Goal: Information Seeking & Learning: Learn about a topic

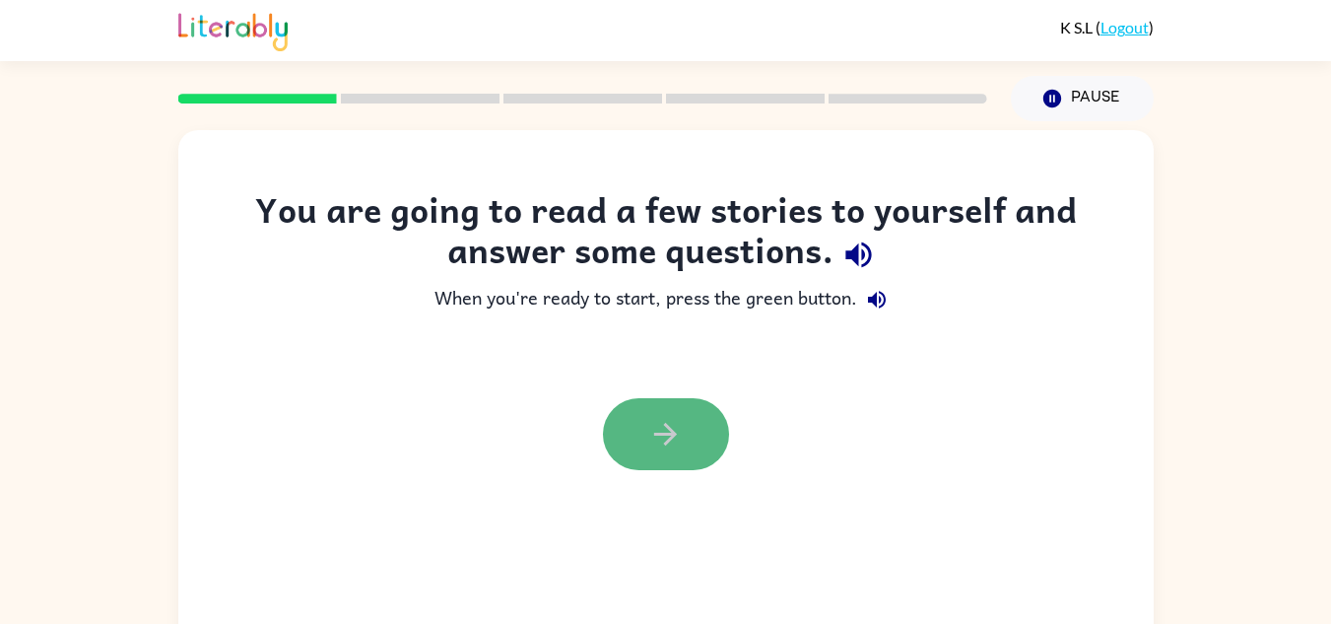
click at [676, 457] on button "button" at bounding box center [666, 434] width 126 height 72
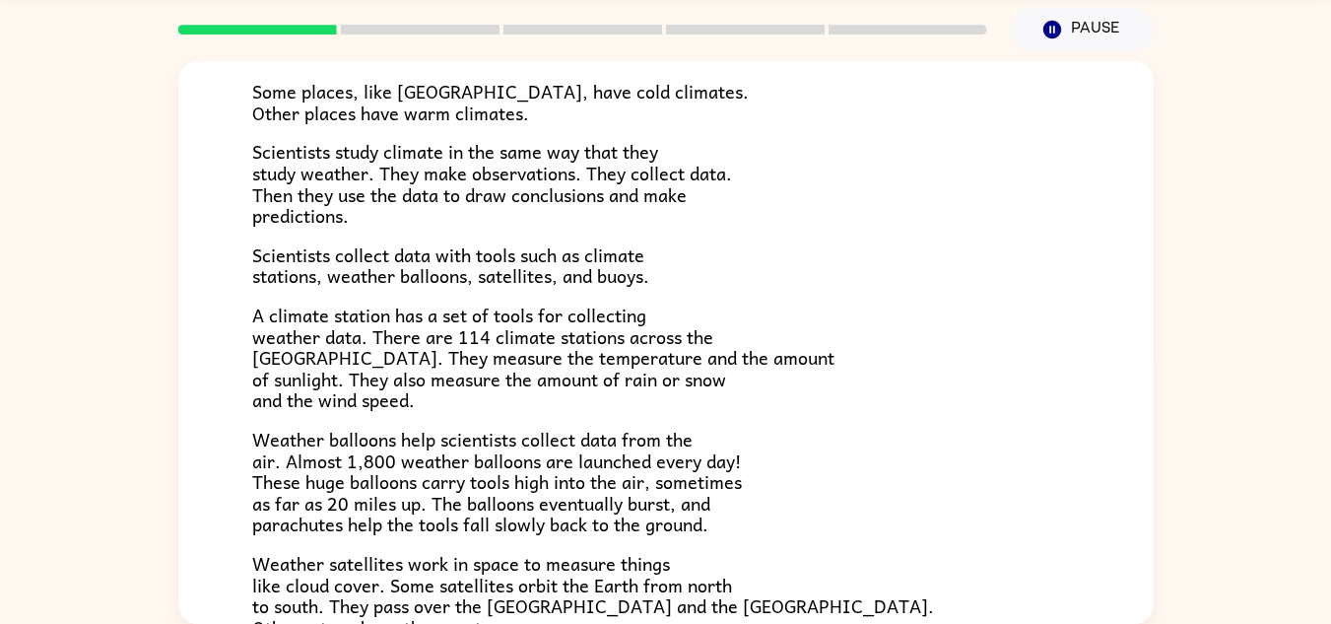
scroll to position [214, 0]
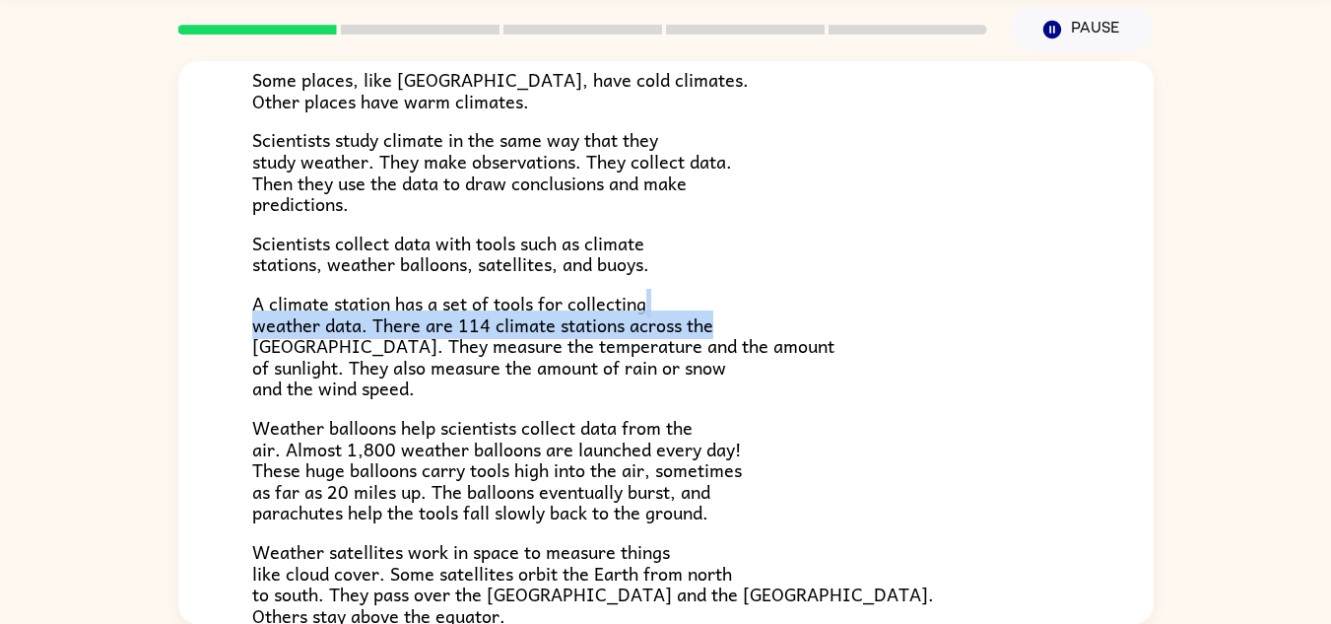
drag, startPoint x: 1155, startPoint y: 295, endPoint x: 1150, endPoint y: 314, distance: 20.3
click at [1150, 314] on div "Climate Climate is the average of the weather conditions over all four seasons.…" at bounding box center [665, 337] width 1331 height 571
click at [1054, 308] on p "A climate station has a set of tools for collecting weather data. There are 114…" at bounding box center [666, 346] width 828 height 106
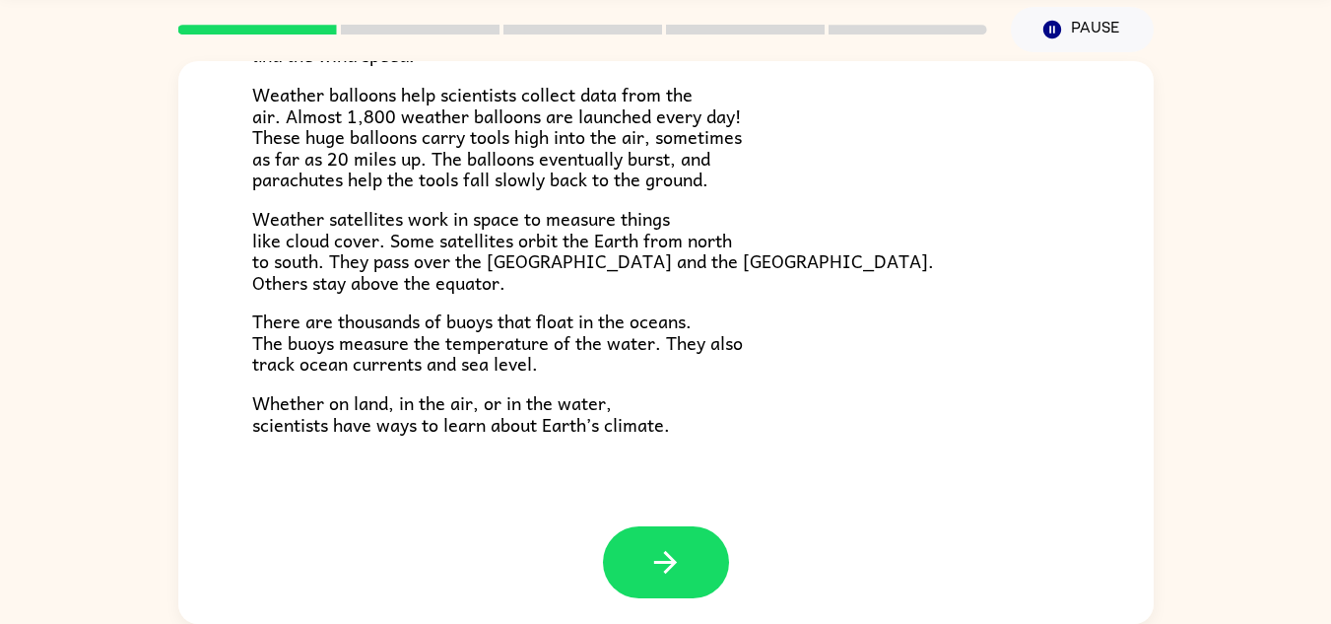
scroll to position [551, 0]
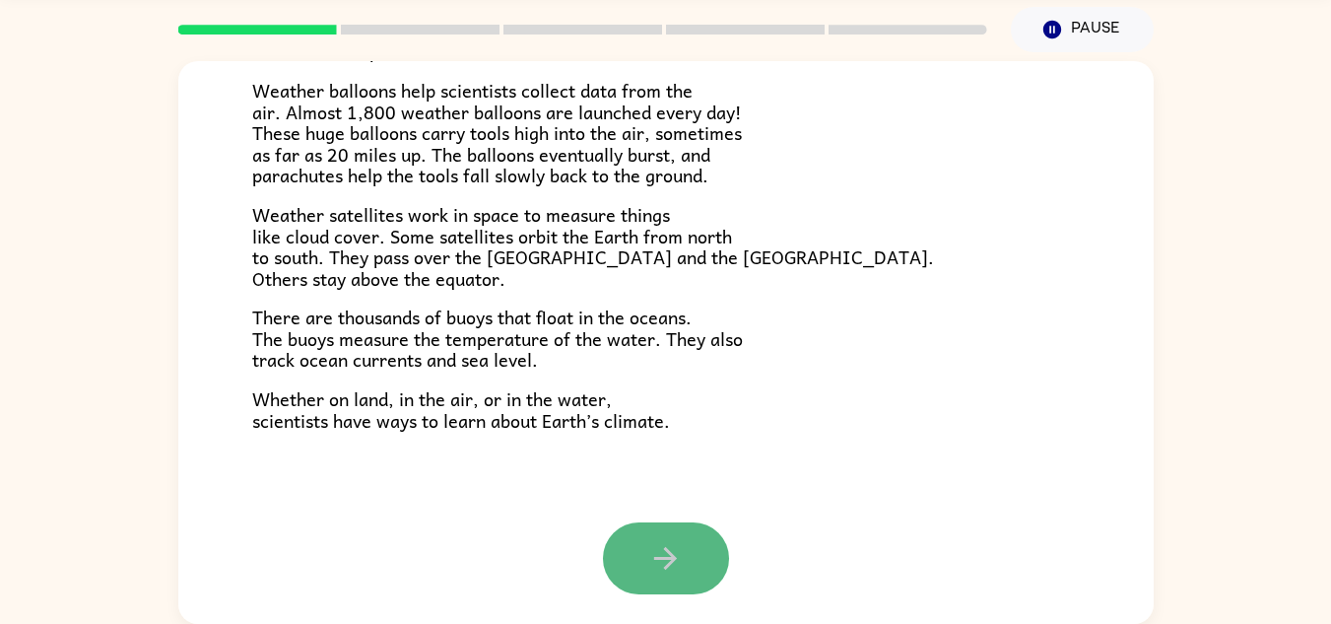
click at [660, 557] on icon "button" at bounding box center [665, 558] width 34 height 34
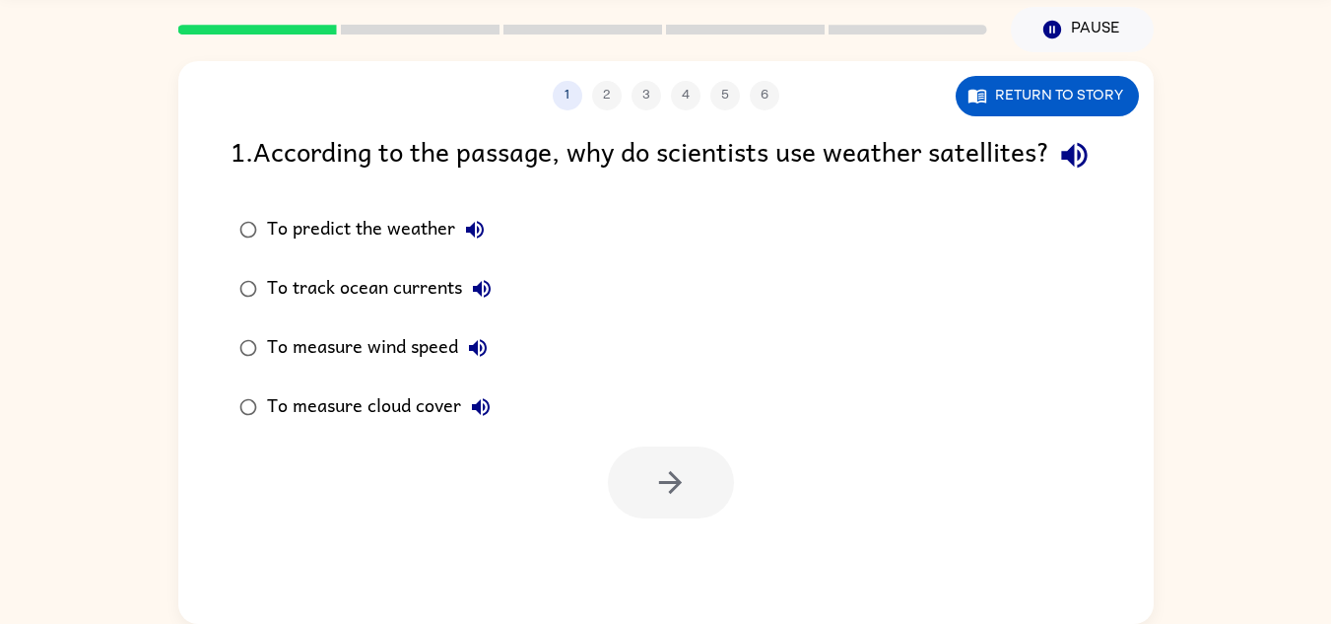
scroll to position [0, 0]
click at [393, 249] on div "To predict the weather" at bounding box center [381, 229] width 228 height 39
click at [675, 494] on icon "button" at bounding box center [670, 482] width 23 height 23
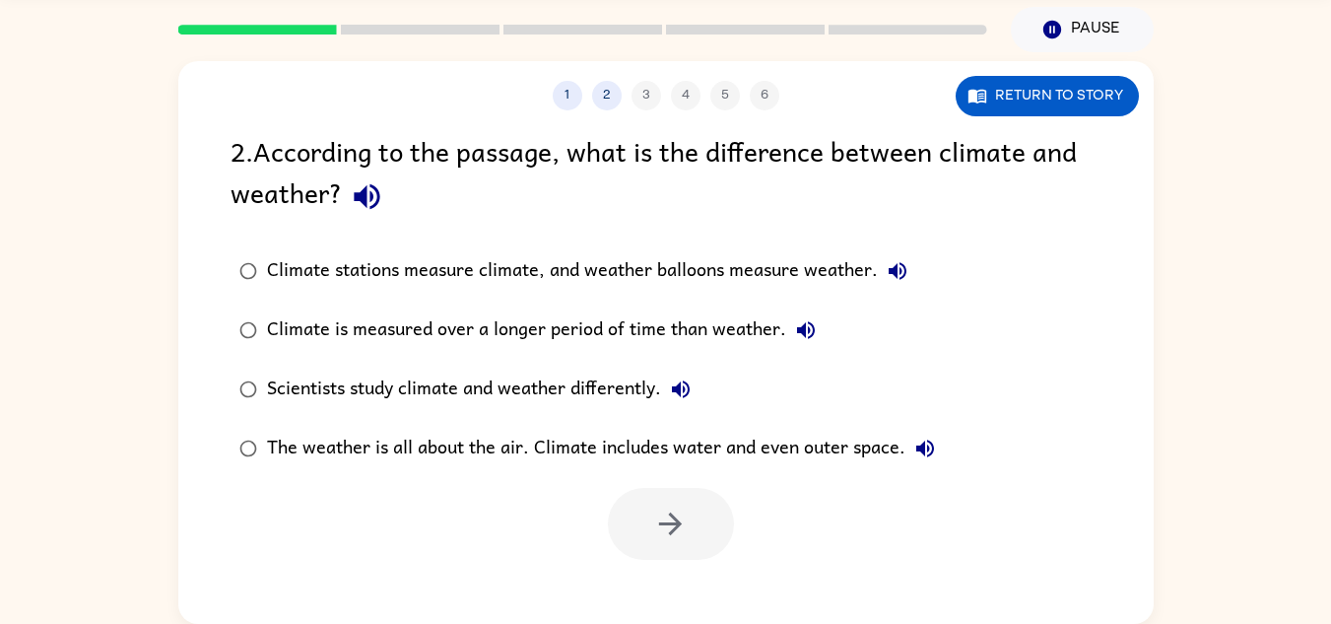
click at [529, 326] on div "Climate is measured over a longer period of time than weather." at bounding box center [546, 329] width 559 height 39
click at [638, 514] on button "button" at bounding box center [671, 524] width 126 height 72
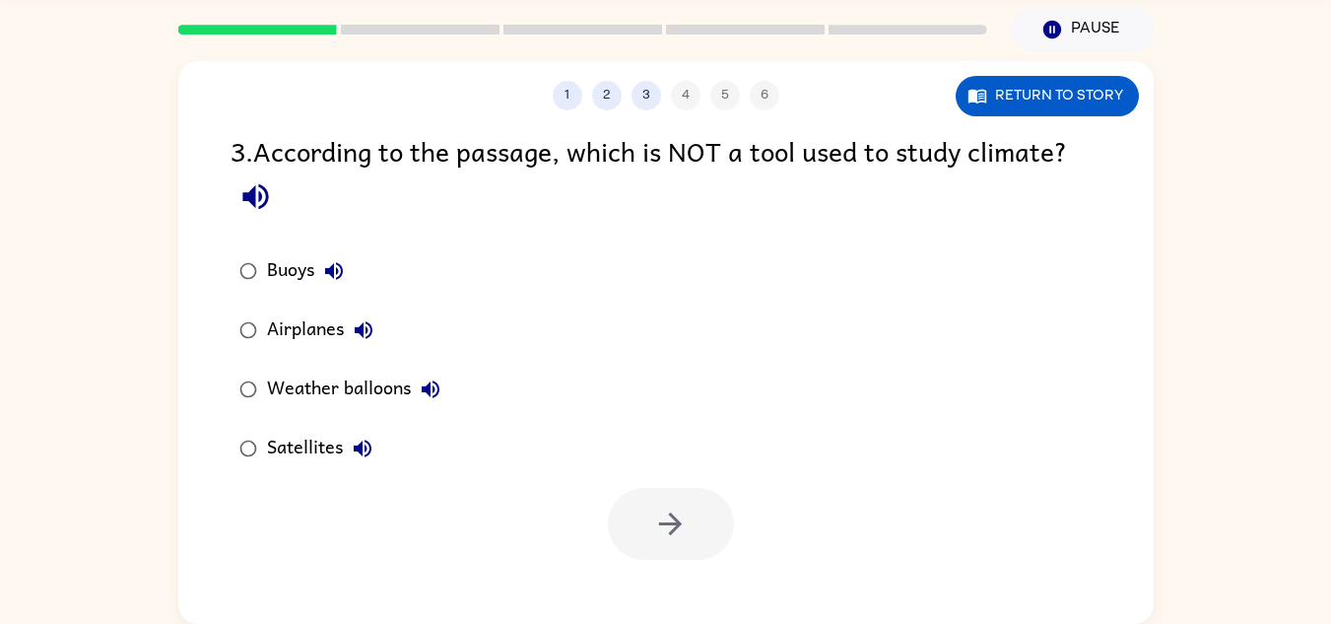
click at [384, 382] on div "Weather balloons" at bounding box center [358, 388] width 183 height 39
click at [638, 528] on button "button" at bounding box center [671, 524] width 126 height 72
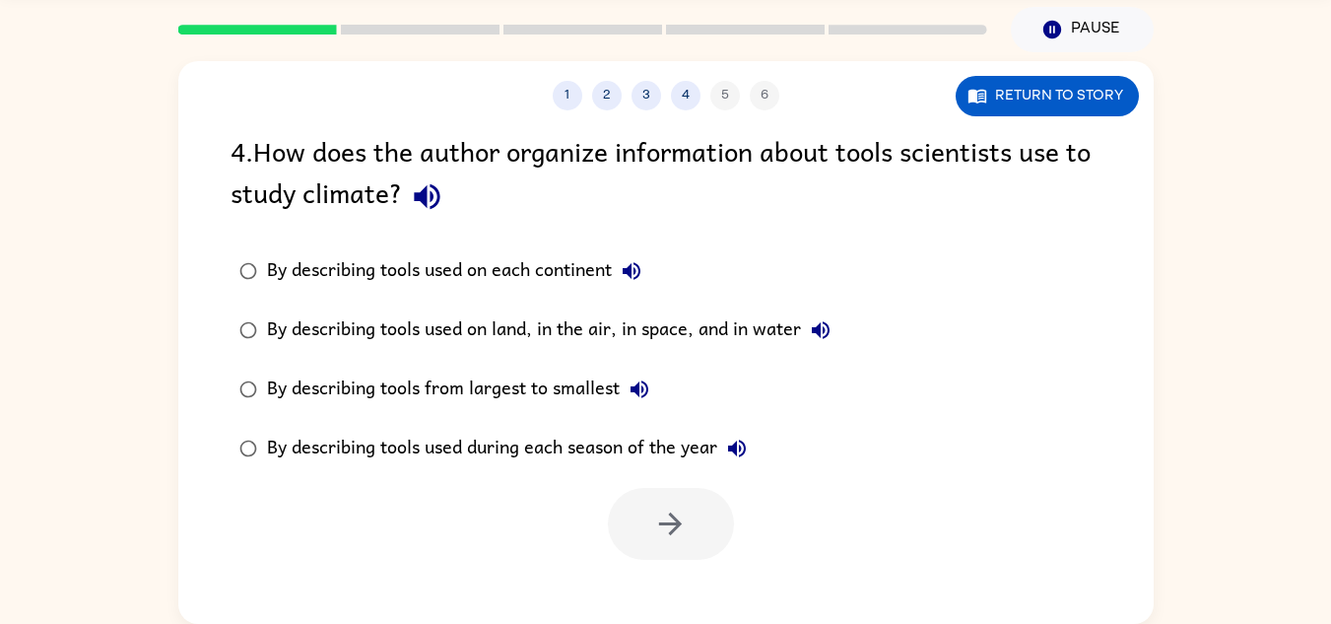
click at [527, 323] on div "By describing tools used on land, in the air, in space, and in water" at bounding box center [553, 329] width 573 height 39
click at [685, 523] on icon "button" at bounding box center [670, 523] width 34 height 34
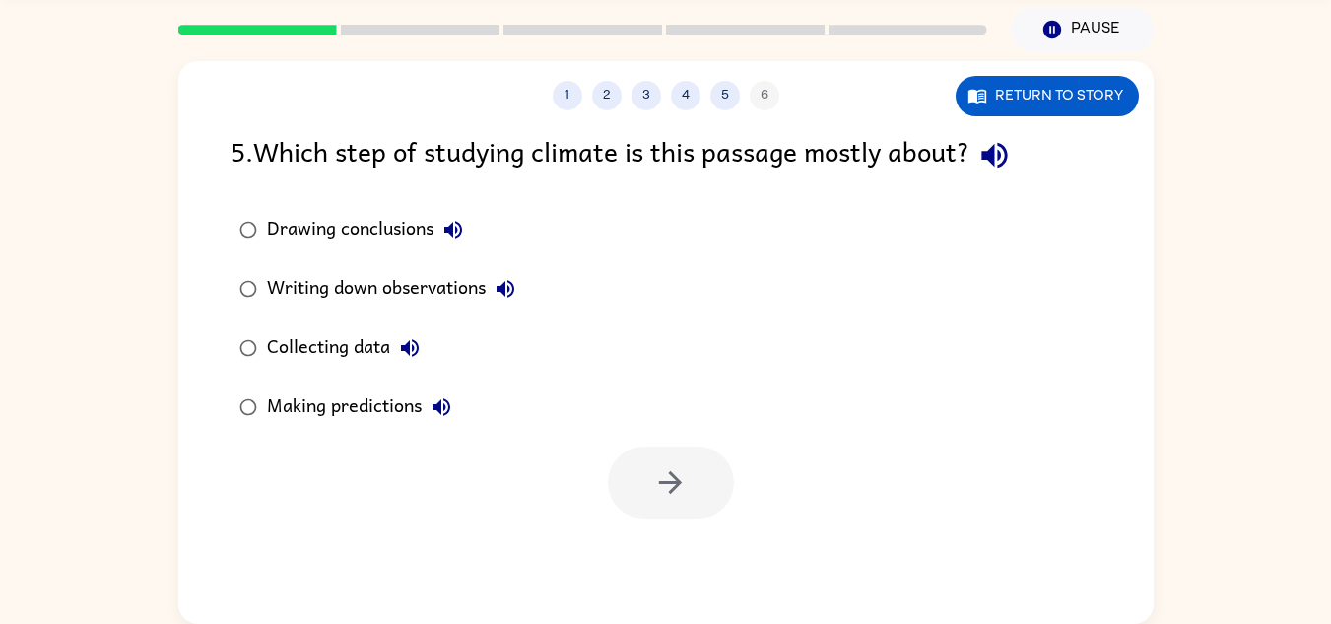
click at [345, 346] on div "Collecting data" at bounding box center [348, 347] width 163 height 39
click at [680, 493] on icon "button" at bounding box center [670, 482] width 34 height 34
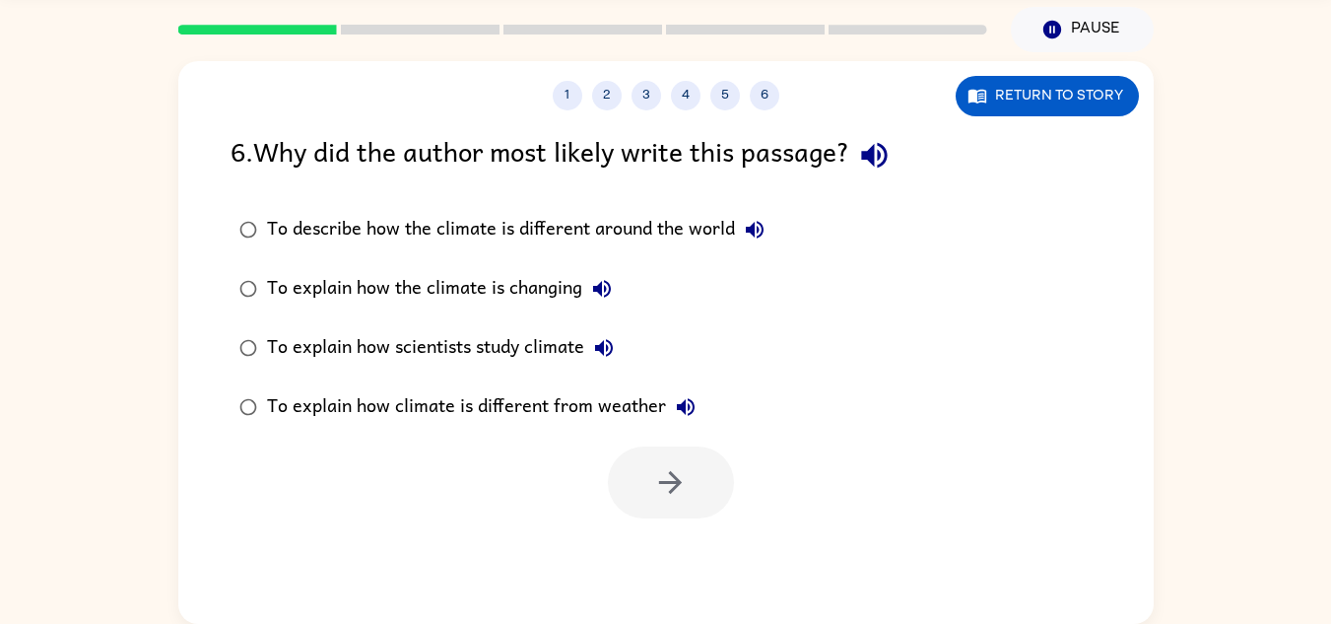
click at [569, 398] on div "To explain how climate is different from weather" at bounding box center [486, 406] width 438 height 39
click at [699, 486] on button "button" at bounding box center [671, 482] width 126 height 72
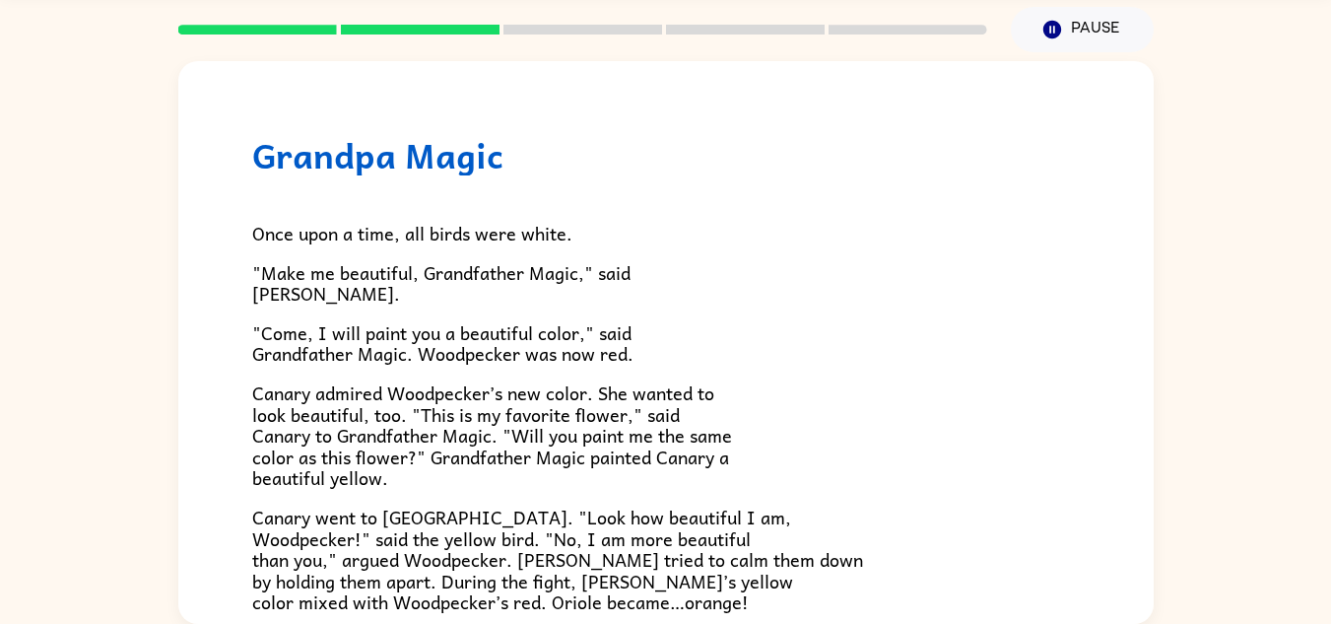
click at [1149, 223] on div "Grandpa Magic Once upon a time, all birds were white. "Make me beautiful, Grand…" at bounding box center [665, 337] width 1331 height 571
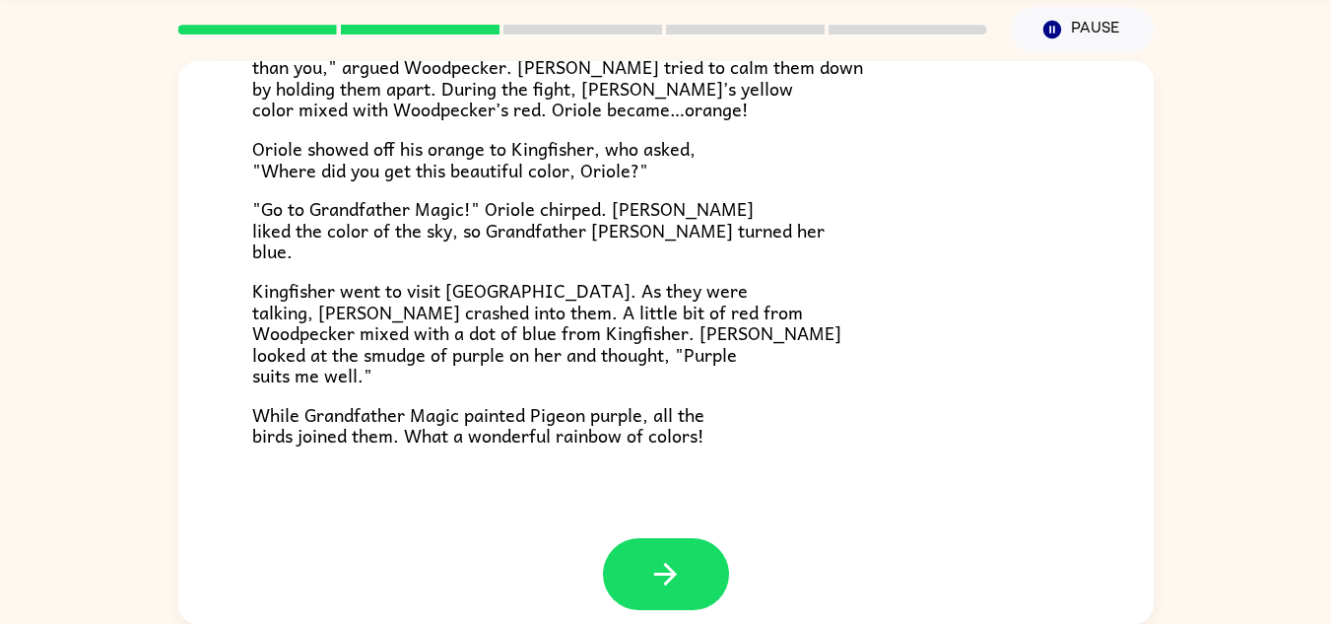
scroll to position [508, 0]
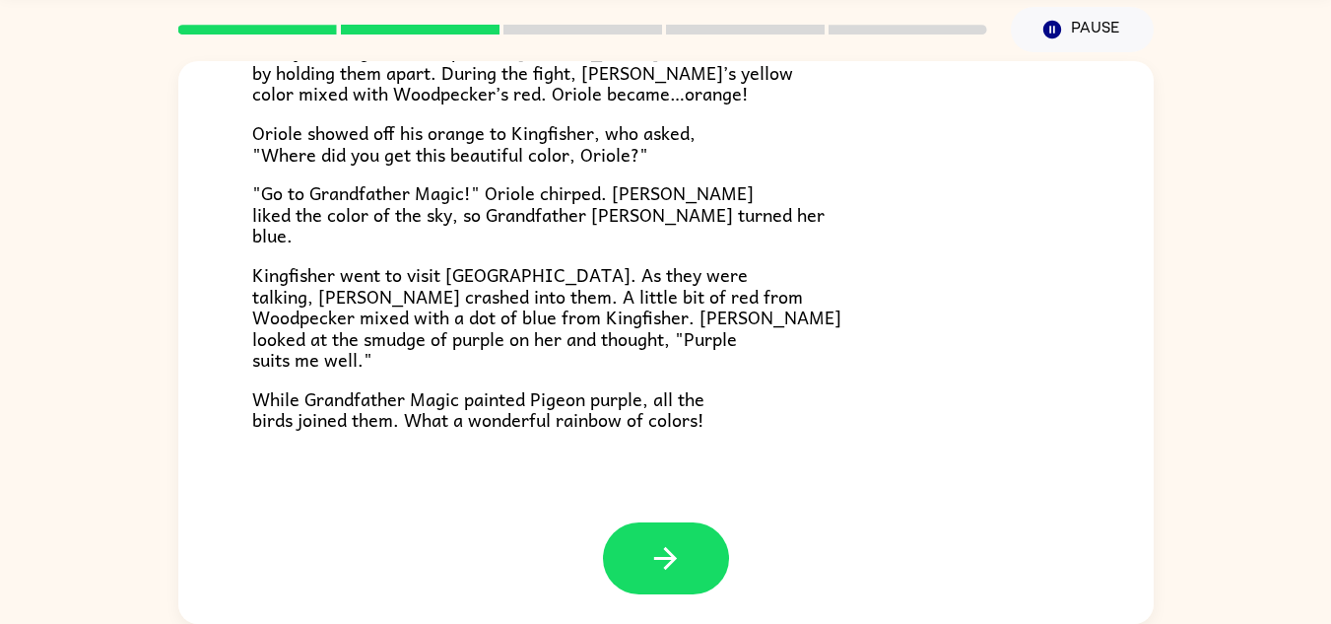
click at [406, 21] on div at bounding box center [583, 29] width 833 height 69
click at [665, 565] on icon "button" at bounding box center [665, 558] width 34 height 34
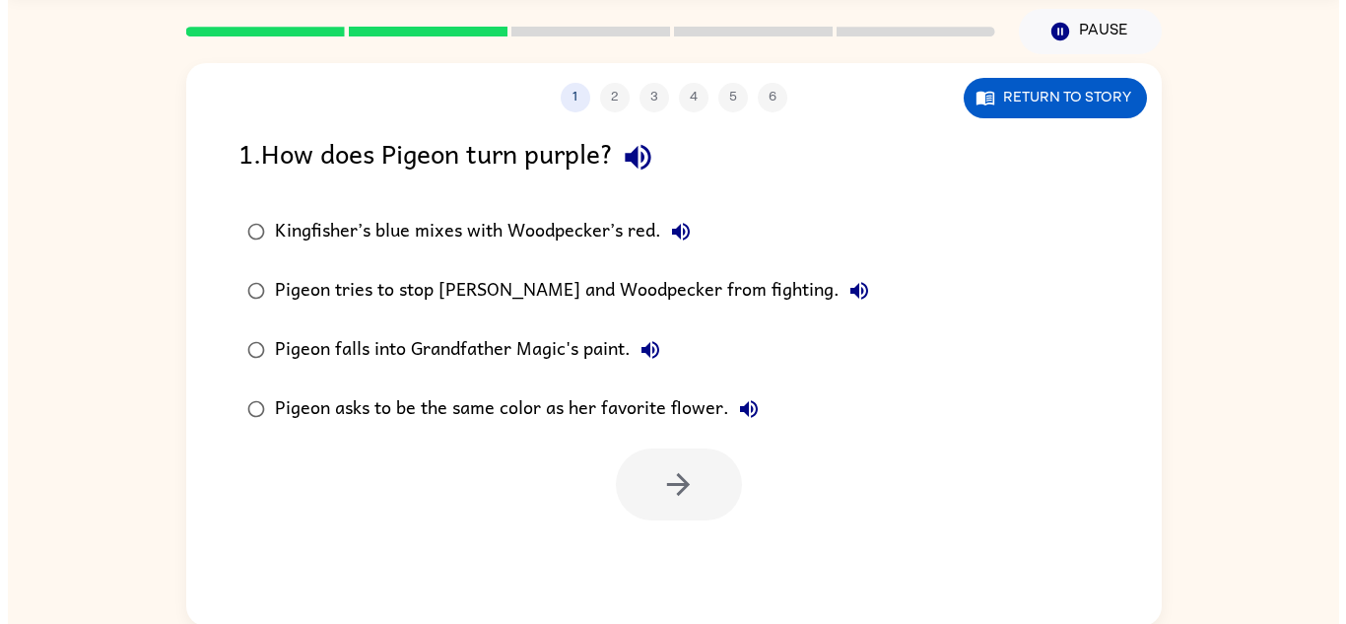
scroll to position [69, 0]
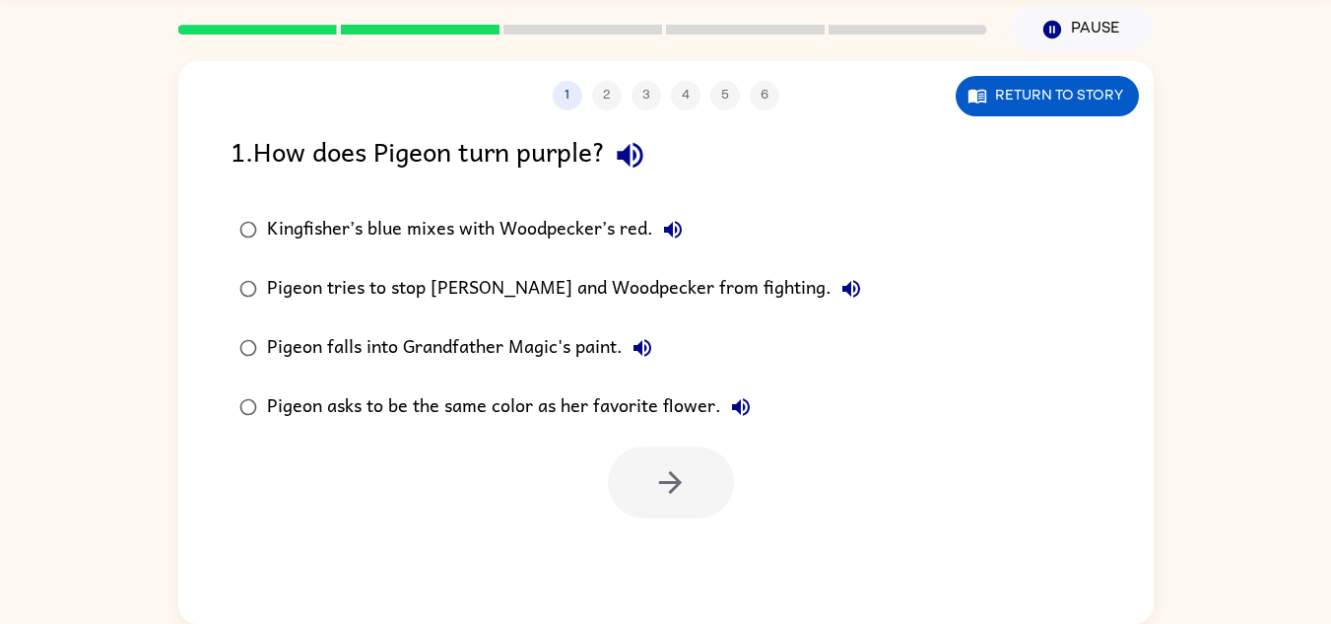
click at [241, 28] on rect at bounding box center [257, 30] width 159 height 10
click at [363, 36] on div at bounding box center [583, 29] width 833 height 69
click at [190, 26] on rect at bounding box center [257, 30] width 159 height 10
click at [1016, 106] on button "Return to story" at bounding box center [1047, 96] width 183 height 40
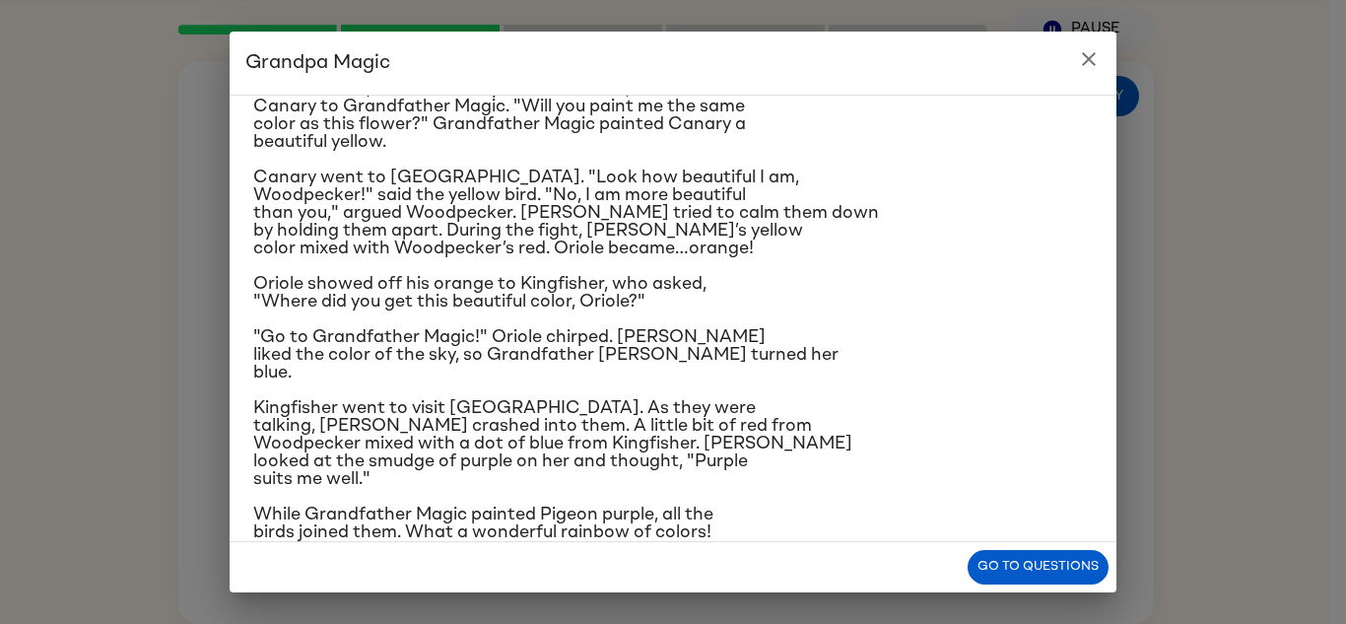
scroll to position [238, 0]
click at [1032, 575] on button "Go to questions" at bounding box center [1038, 567] width 141 height 34
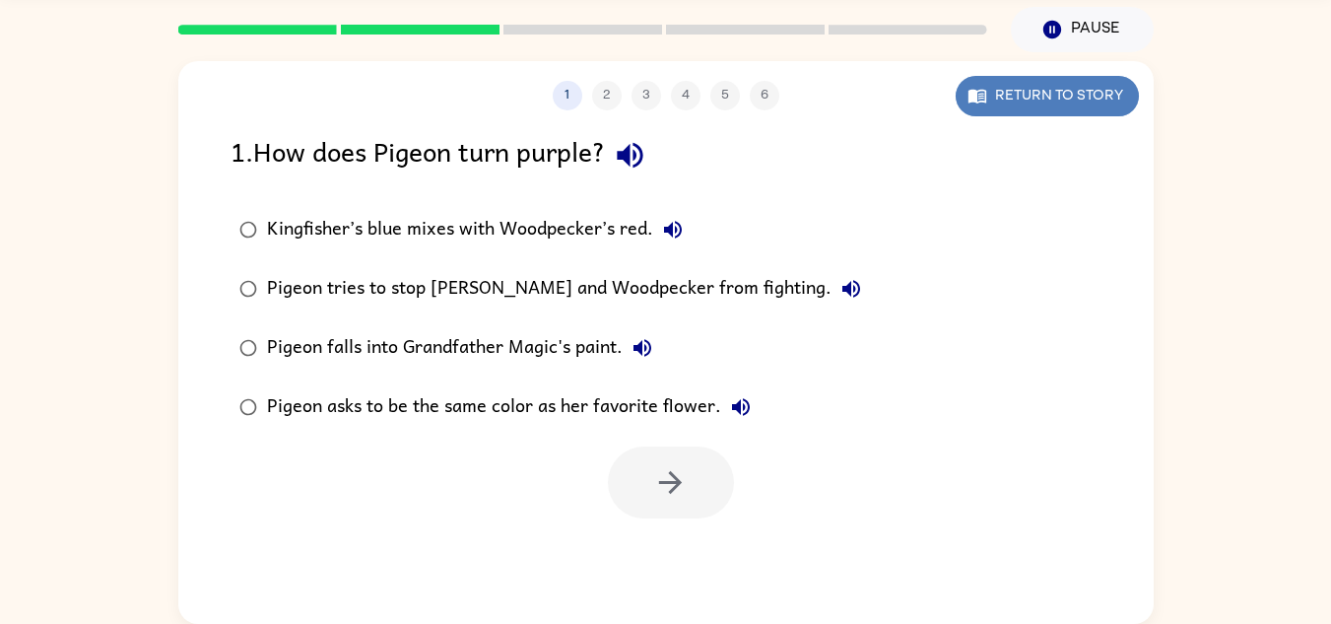
click at [1037, 98] on button "Return to story" at bounding box center [1047, 96] width 183 height 40
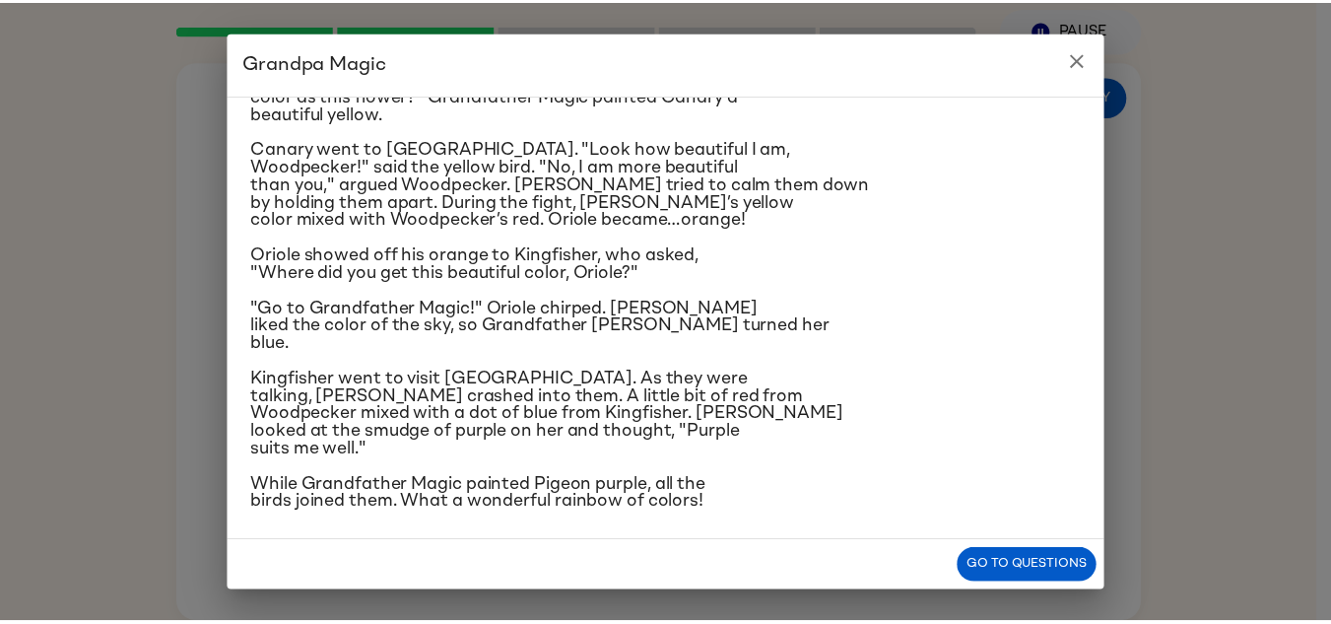
scroll to position [272, 0]
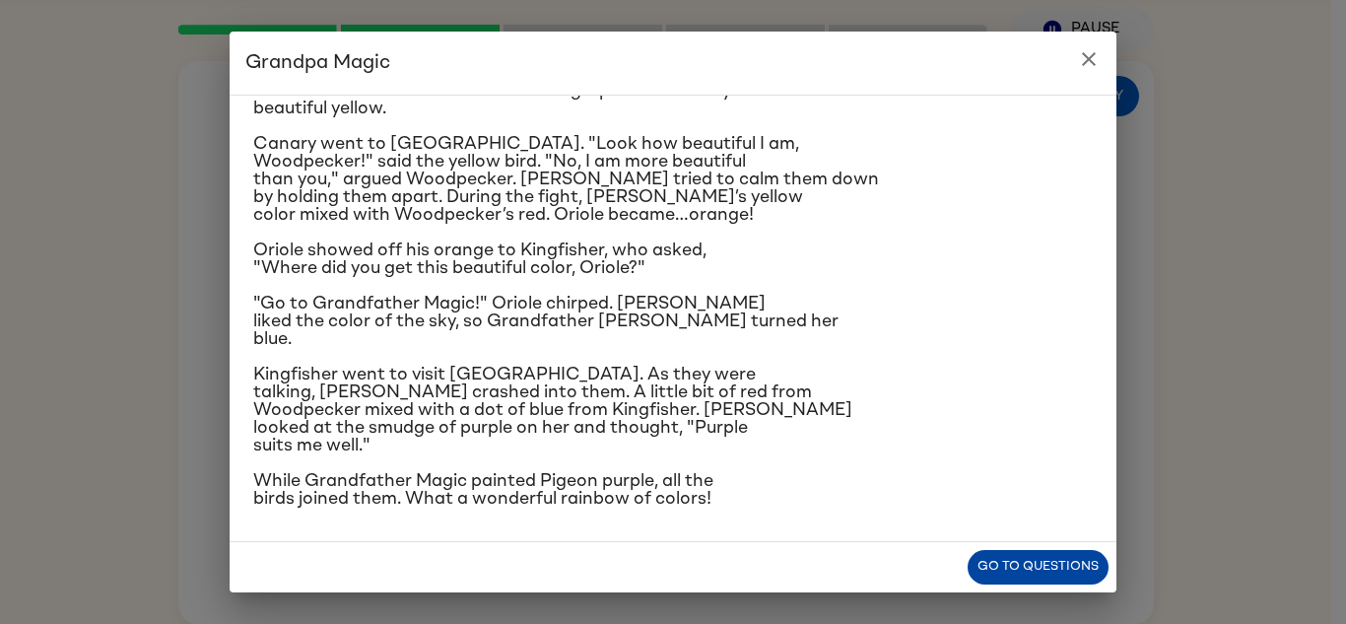
click at [1053, 561] on button "Go to questions" at bounding box center [1038, 567] width 141 height 34
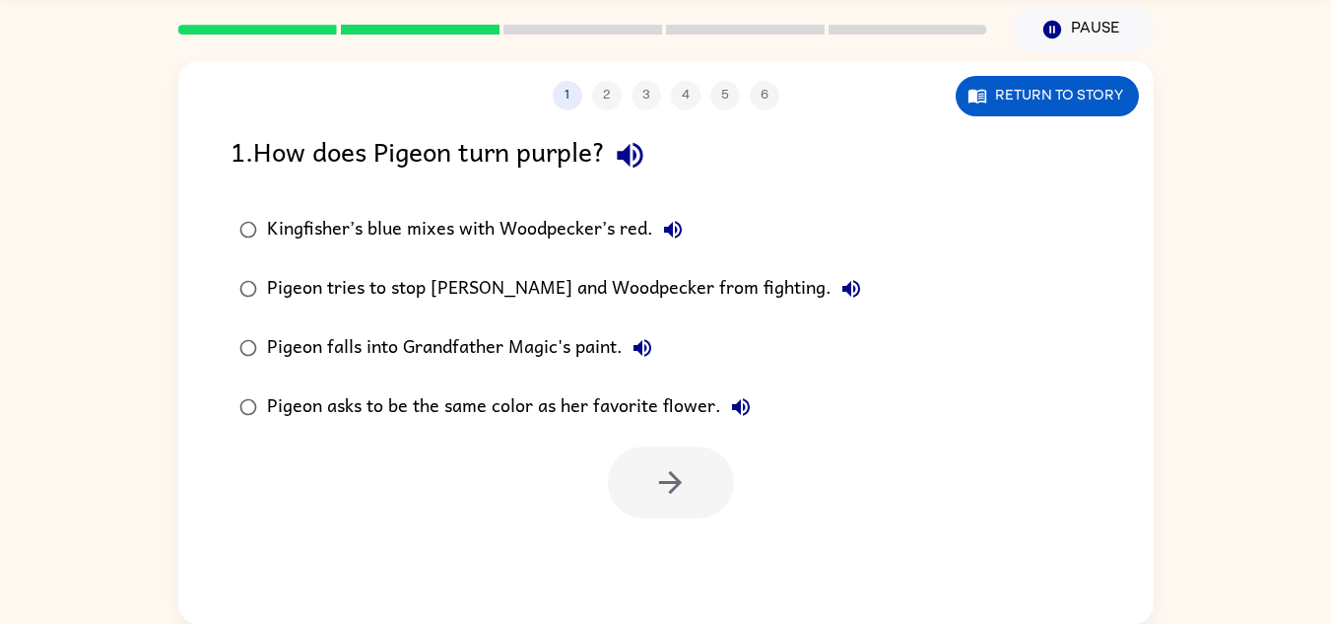
click at [531, 288] on div "Pigeon tries to stop [PERSON_NAME] and Woodpecker from fighting." at bounding box center [569, 288] width 604 height 39
click at [688, 482] on button "button" at bounding box center [671, 482] width 126 height 72
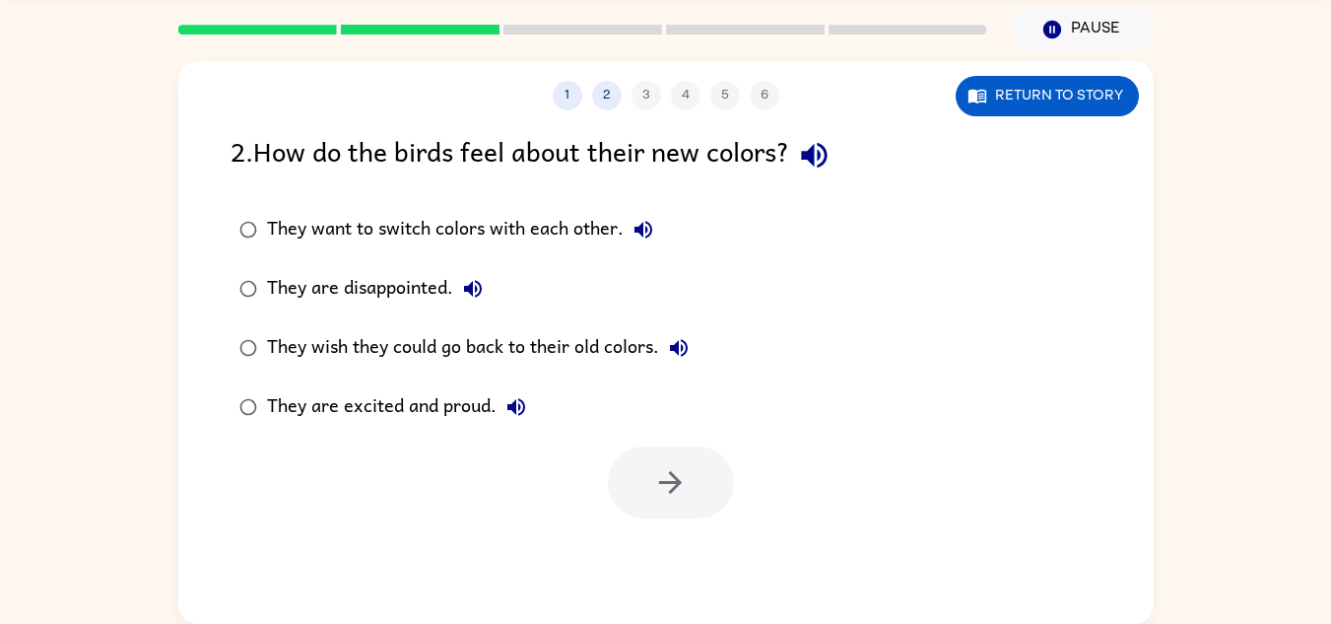
click at [561, 342] on div "They wish they could go back to their old colors." at bounding box center [483, 347] width 432 height 39
click at [694, 469] on button "button" at bounding box center [671, 482] width 126 height 72
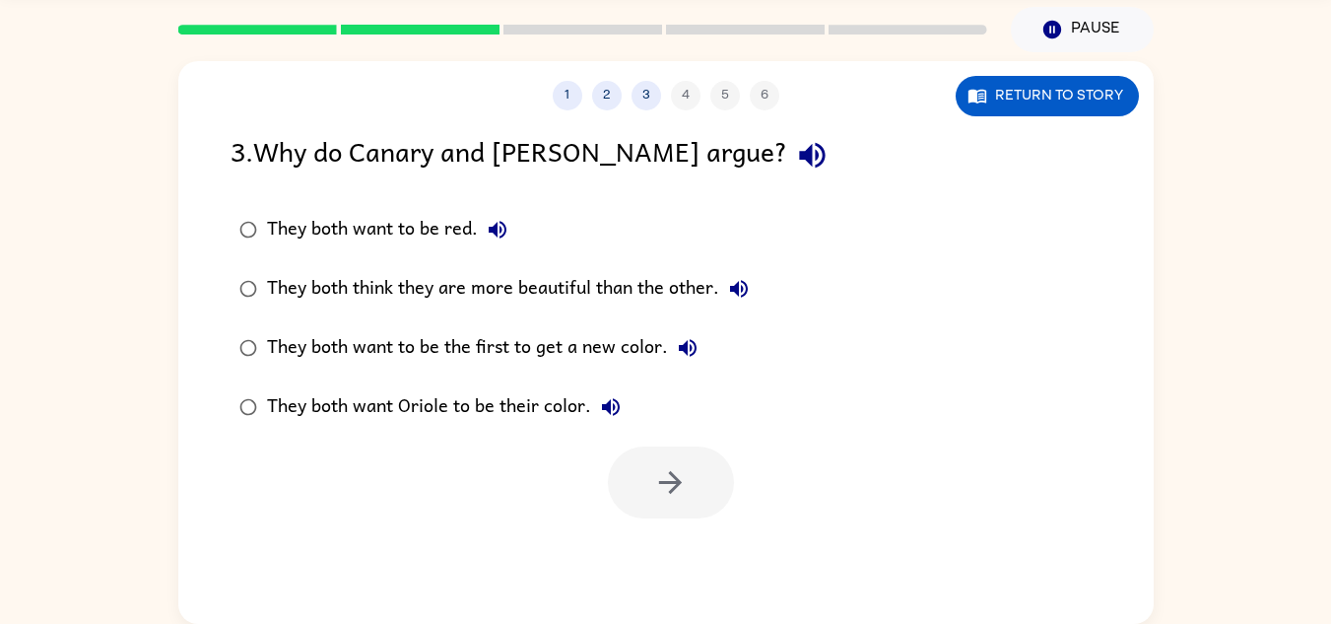
click at [572, 342] on div "They both want to be the first to get a new color." at bounding box center [487, 347] width 440 height 39
click at [674, 489] on icon "button" at bounding box center [670, 482] width 23 height 23
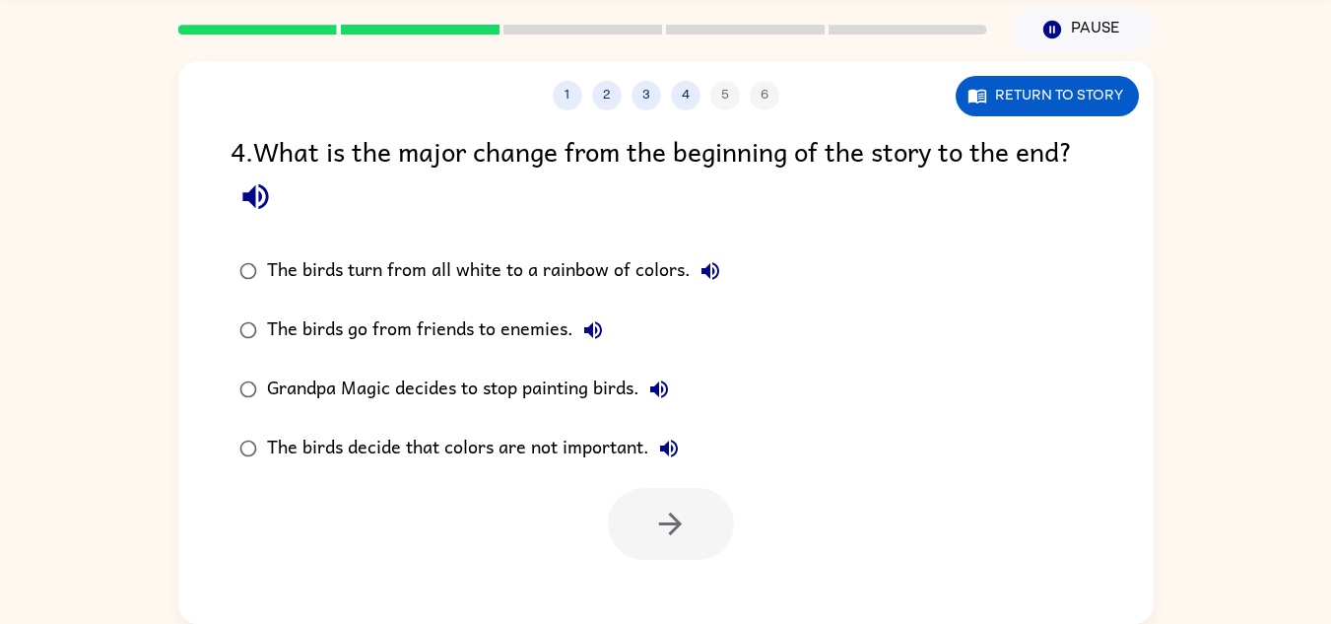
click at [554, 261] on div "The birds turn from all white to a rainbow of colors." at bounding box center [498, 270] width 463 height 39
click at [698, 529] on button "button" at bounding box center [671, 524] width 126 height 72
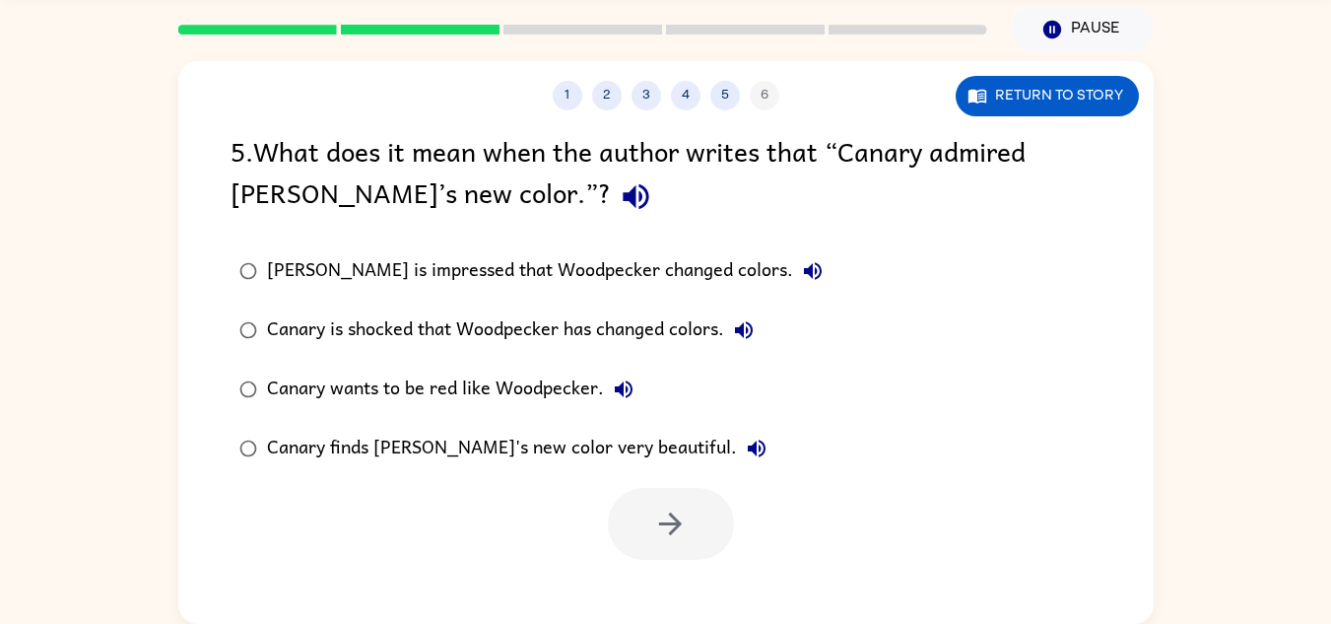
click at [640, 324] on div "Canary is shocked that Woodpecker has changed colors." at bounding box center [515, 329] width 497 height 39
click at [677, 535] on icon "button" at bounding box center [670, 523] width 34 height 34
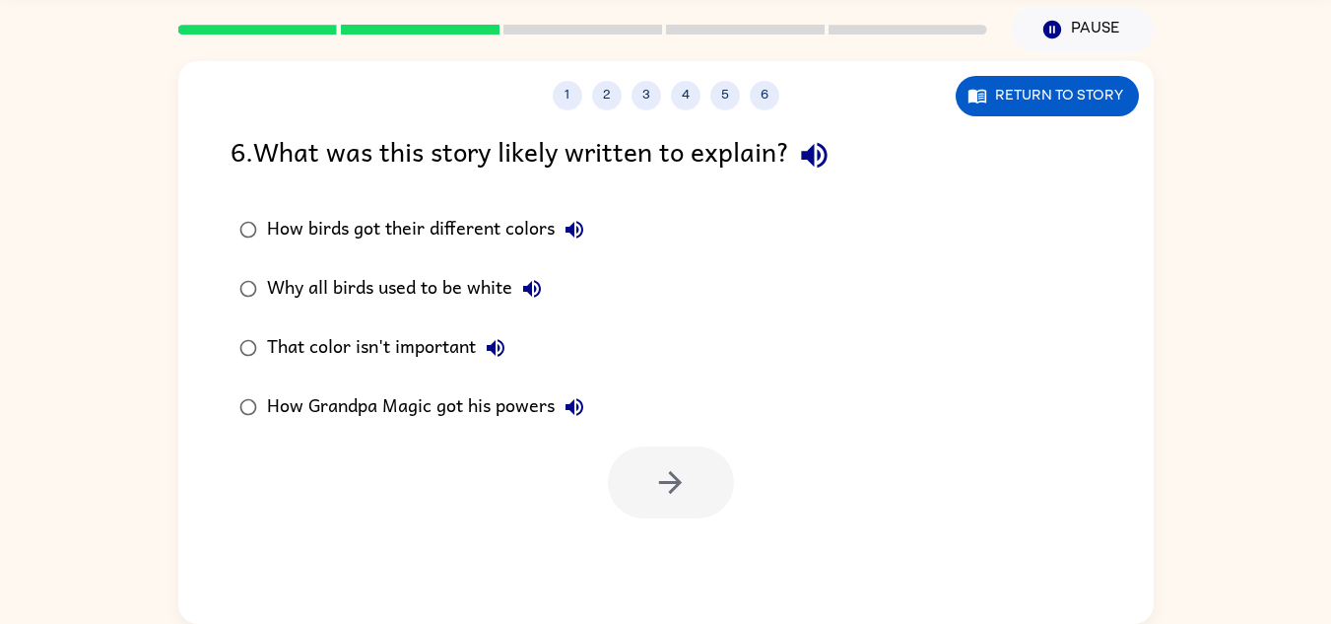
click at [372, 346] on div "That color isn't important" at bounding box center [391, 347] width 248 height 39
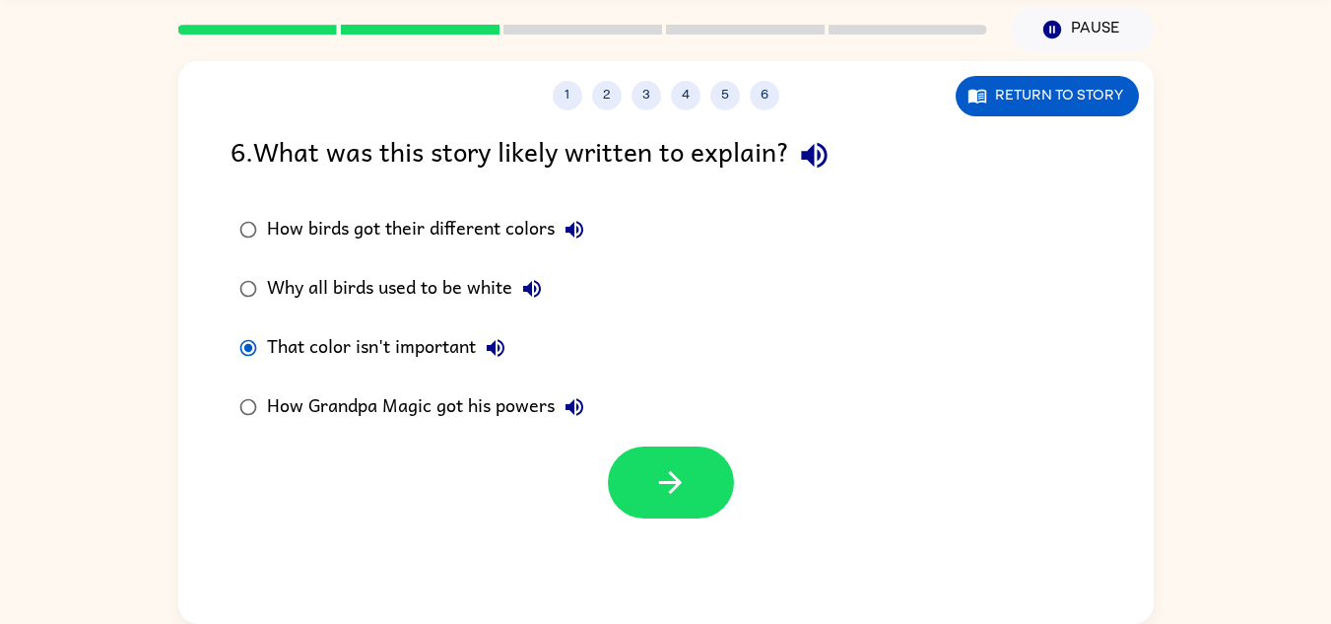
click at [420, 223] on div "How birds got their different colors" at bounding box center [430, 229] width 327 height 39
click at [680, 500] on icon "button" at bounding box center [670, 482] width 34 height 34
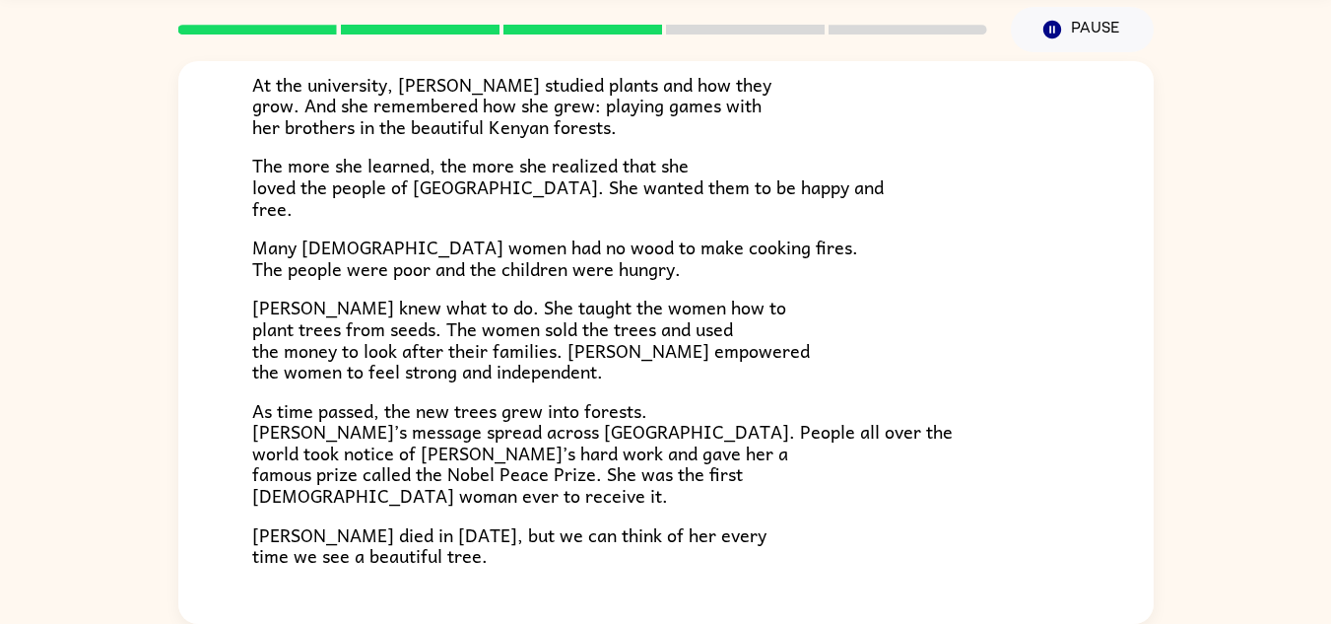
scroll to position [555, 0]
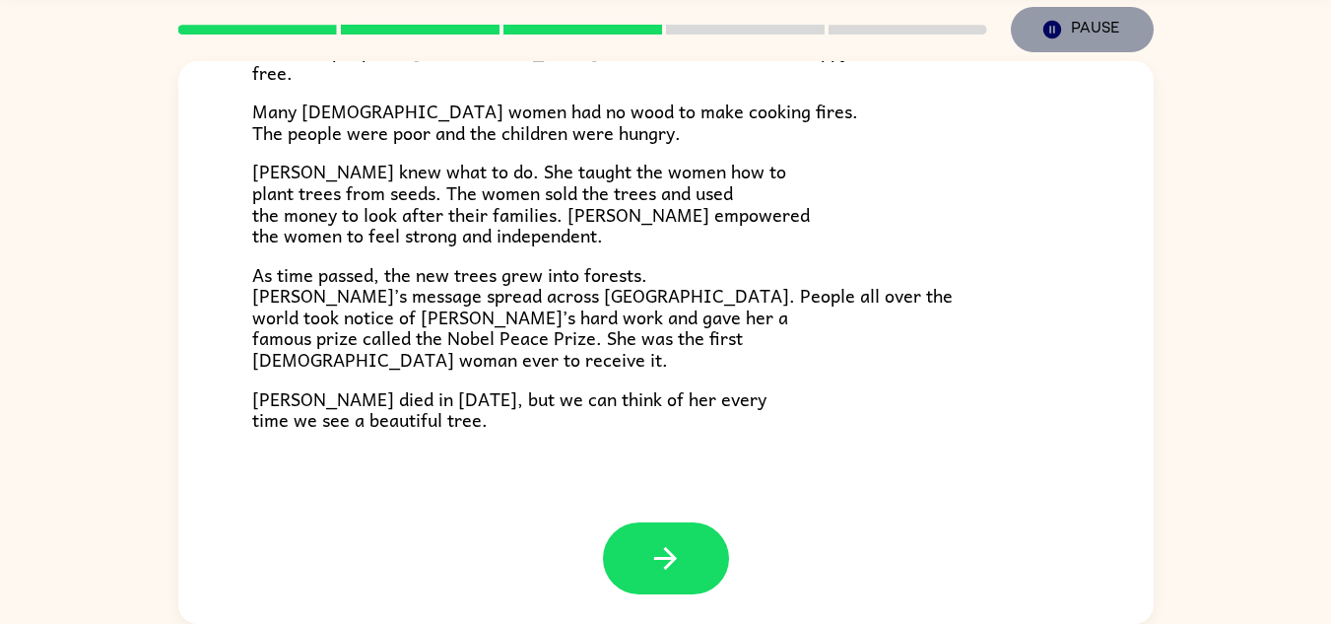
click at [1045, 25] on icon "button" at bounding box center [1051, 30] width 18 height 18
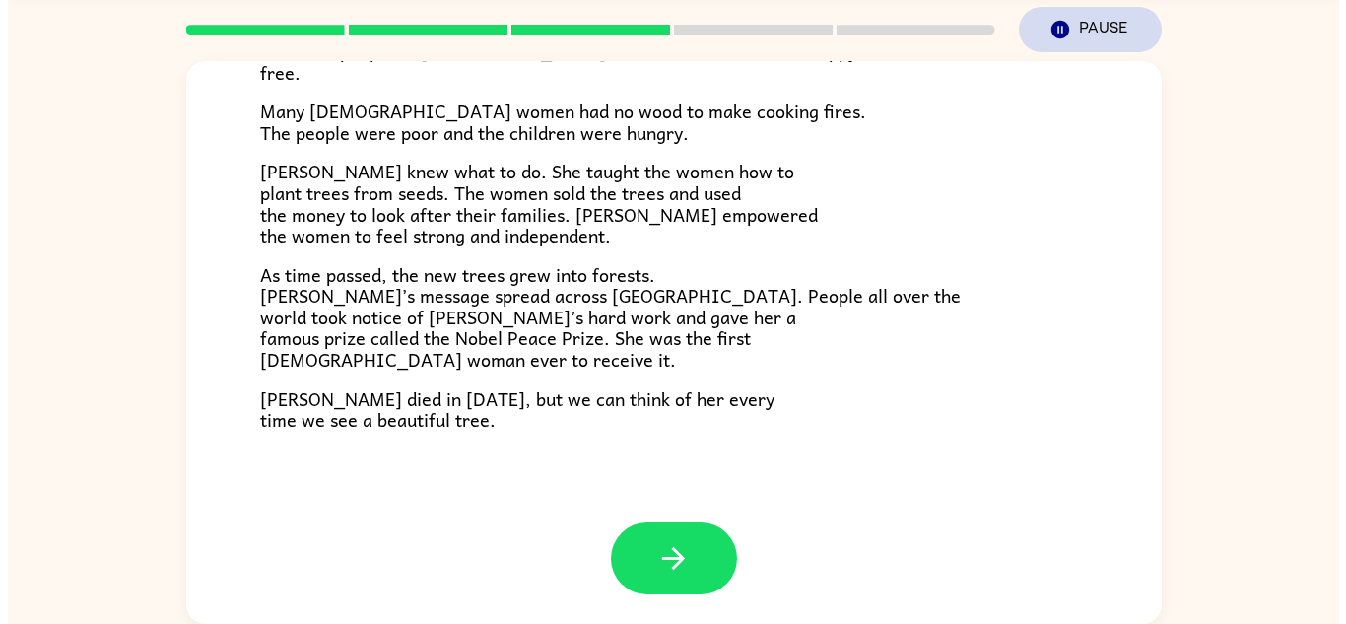
scroll to position [0, 0]
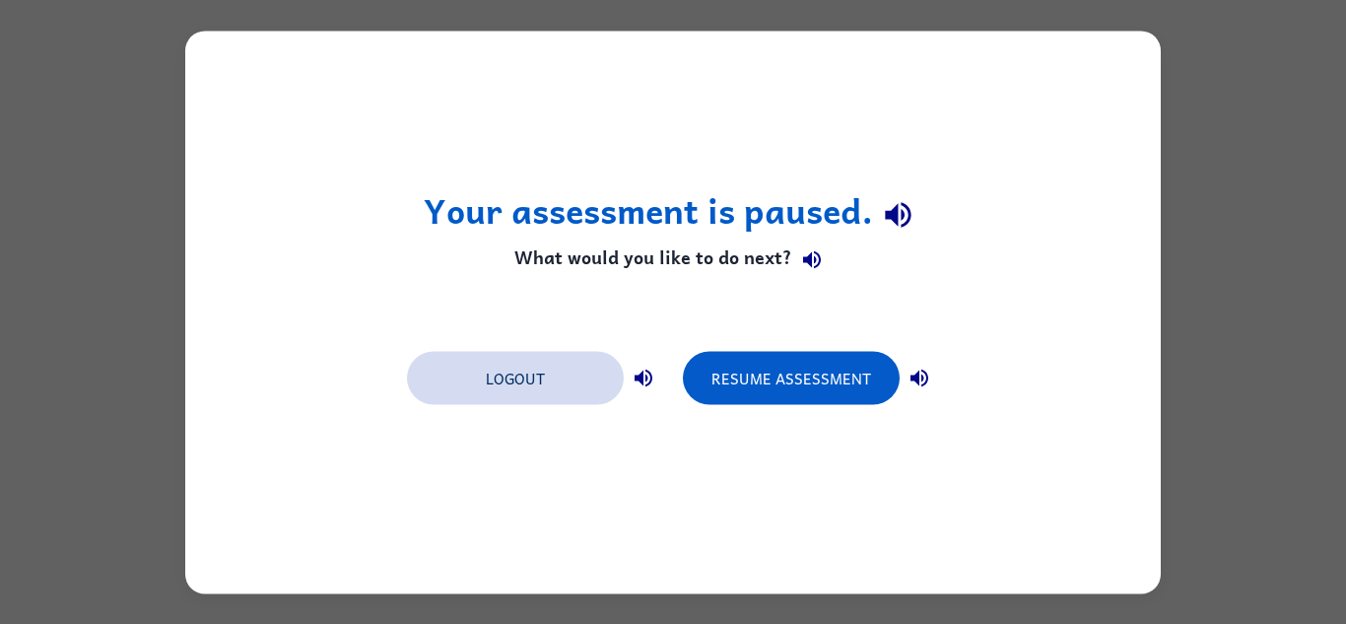
click at [582, 360] on button "Logout" at bounding box center [515, 377] width 217 height 53
